Goal: Navigation & Orientation: Understand site structure

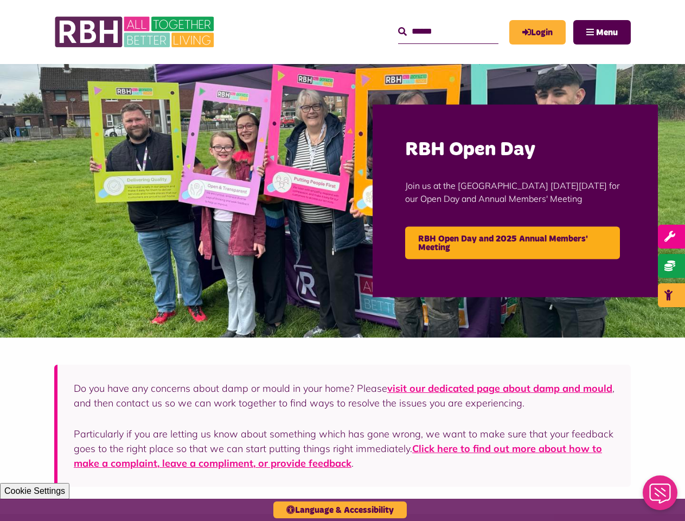
click at [342, 260] on img at bounding box center [342, 200] width 685 height 273
click at [438, 31] on input "Search" at bounding box center [448, 31] width 100 height 23
click at [602, 32] on span "Menu" at bounding box center [607, 32] width 22 height 9
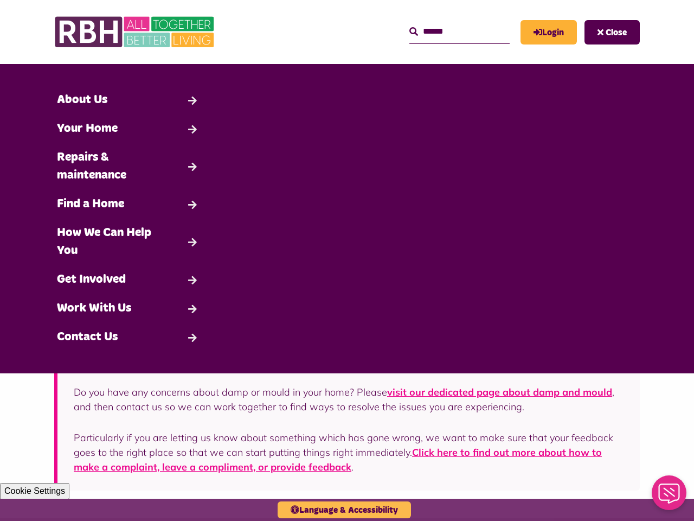
click at [339, 510] on button "Language & Accessibility" at bounding box center [344, 509] width 133 height 17
